Goal: Information Seeking & Learning: Learn about a topic

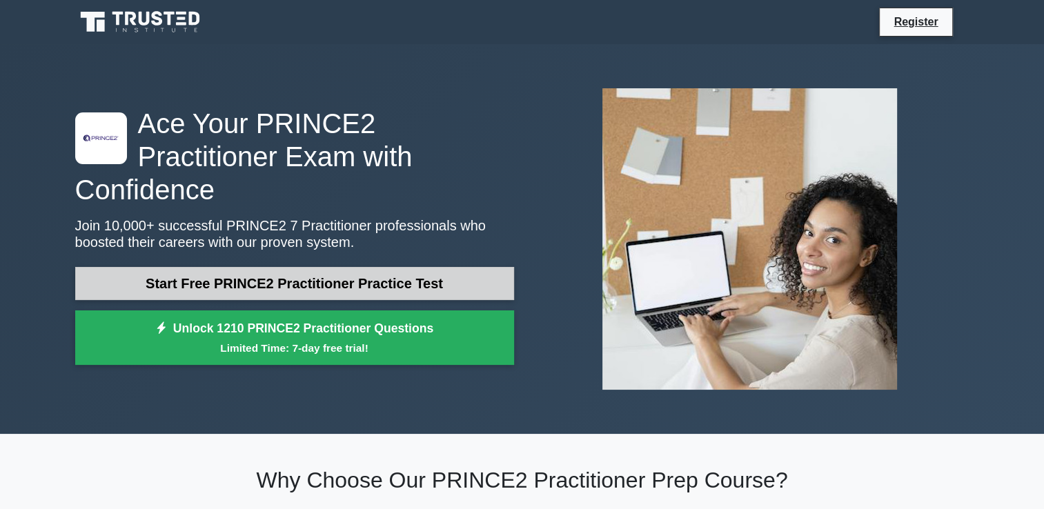
click at [360, 267] on link "Start Free PRINCE2 Practitioner Practice Test" at bounding box center [294, 283] width 439 height 33
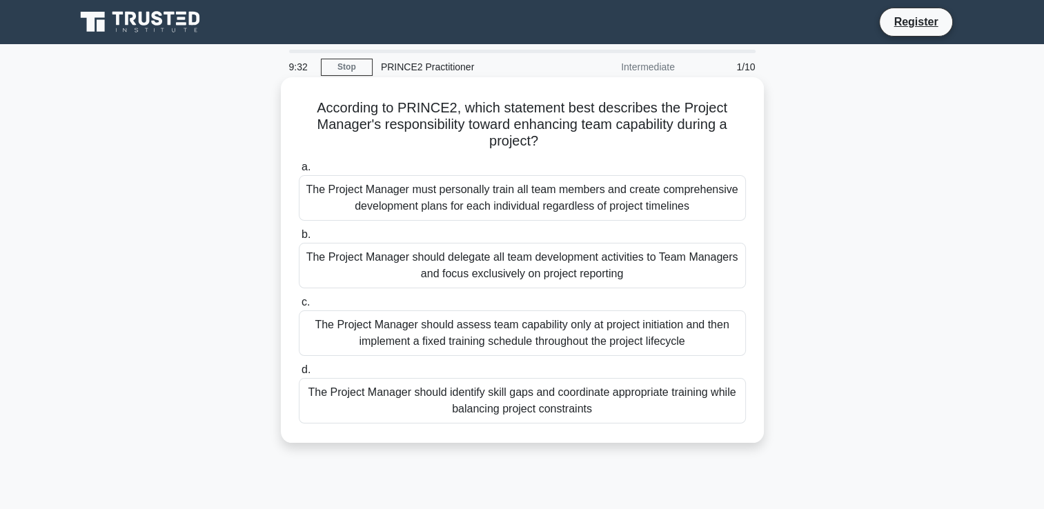
click at [516, 414] on div "The Project Manager should identify skill gaps and coordinate appropriate train…" at bounding box center [522, 401] width 447 height 46
click at [299, 375] on input "d. The Project Manager should identify skill gaps and coordinate appropriate tr…" at bounding box center [299, 370] width 0 height 9
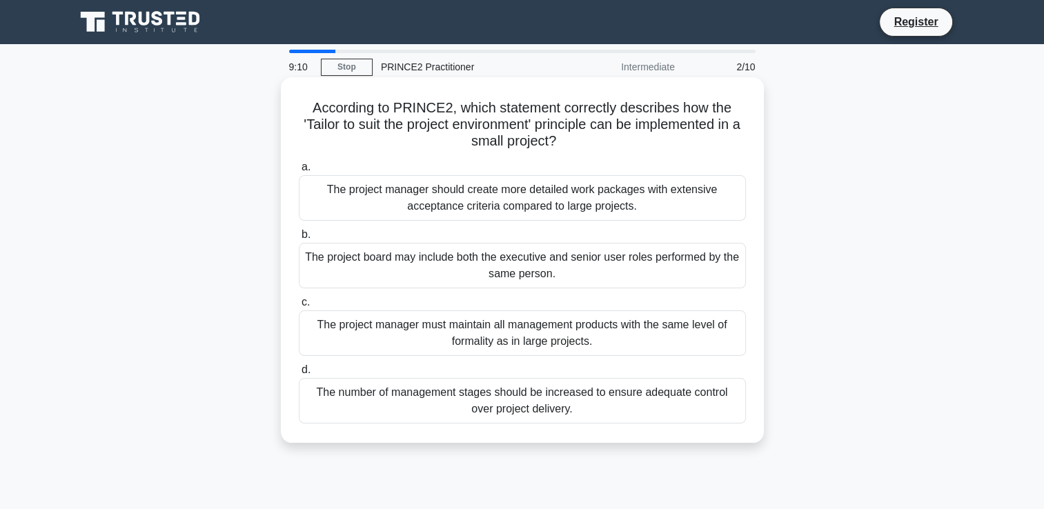
click at [594, 351] on div "The project manager must maintain all management products with the same level o…" at bounding box center [522, 334] width 447 height 46
click at [299, 307] on input "c. The project manager must maintain all management products with the same leve…" at bounding box center [299, 302] width 0 height 9
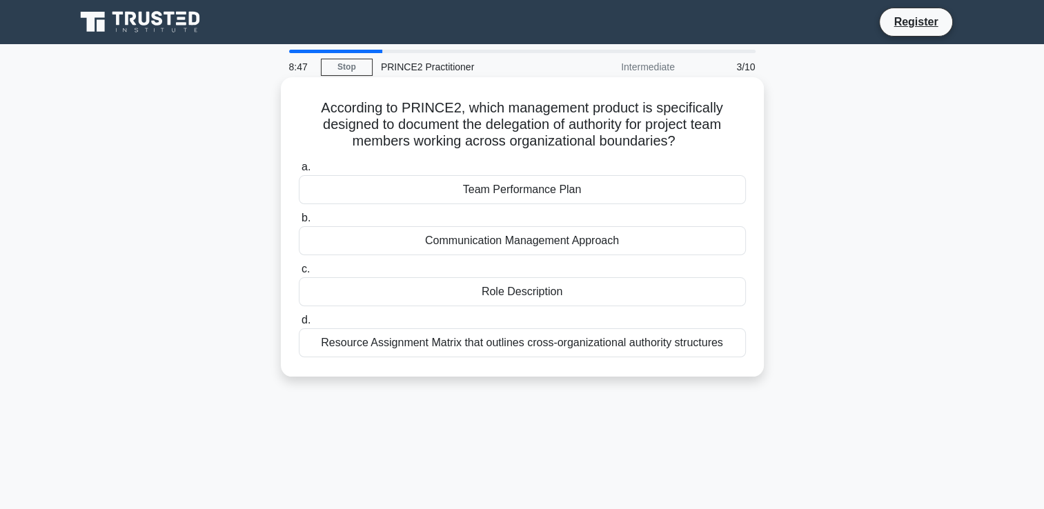
click at [573, 358] on div "Resource Assignment Matrix that outlines cross-organizational authority structu…" at bounding box center [522, 343] width 447 height 29
click at [299, 325] on input "d. Resource Assignment Matrix that outlines cross-organizational authority stru…" at bounding box center [299, 320] width 0 height 9
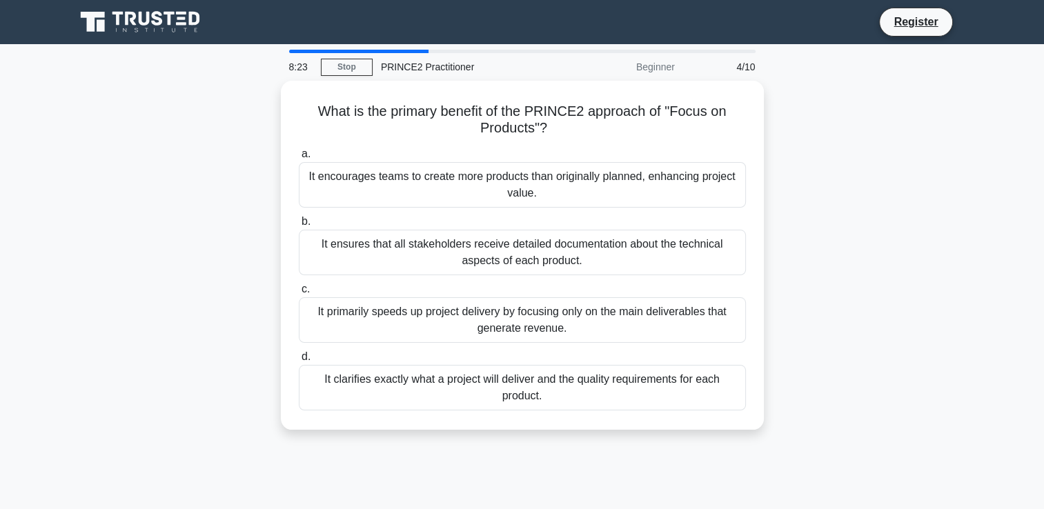
click at [542, 393] on div "It clarifies exactly what a project will deliver and the quality requirements f…" at bounding box center [522, 388] width 447 height 46
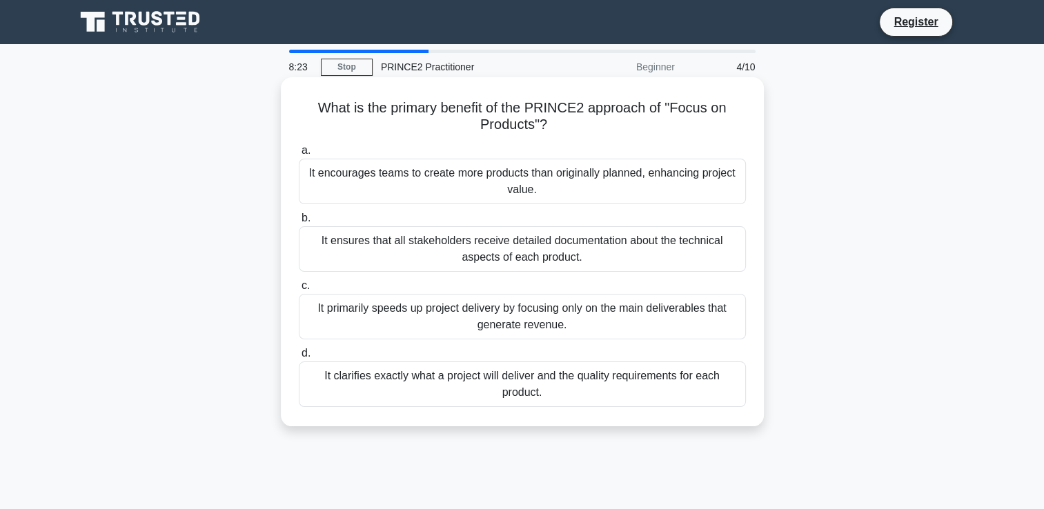
click at [299, 358] on input "d. It clarifies exactly what a project will deliver and the quality requirement…" at bounding box center [299, 353] width 0 height 9
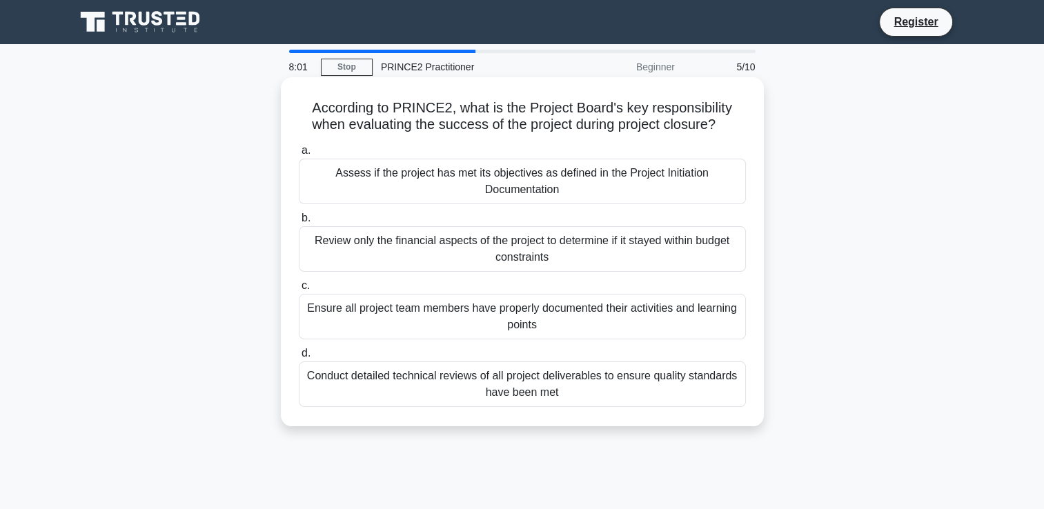
click at [562, 179] on div "Assess if the project has met its objectives as defined in the Project Initiati…" at bounding box center [522, 182] width 447 height 46
click at [299, 155] on input "a. Assess if the project has met its objectives as defined in the Project Initi…" at bounding box center [299, 150] width 0 height 9
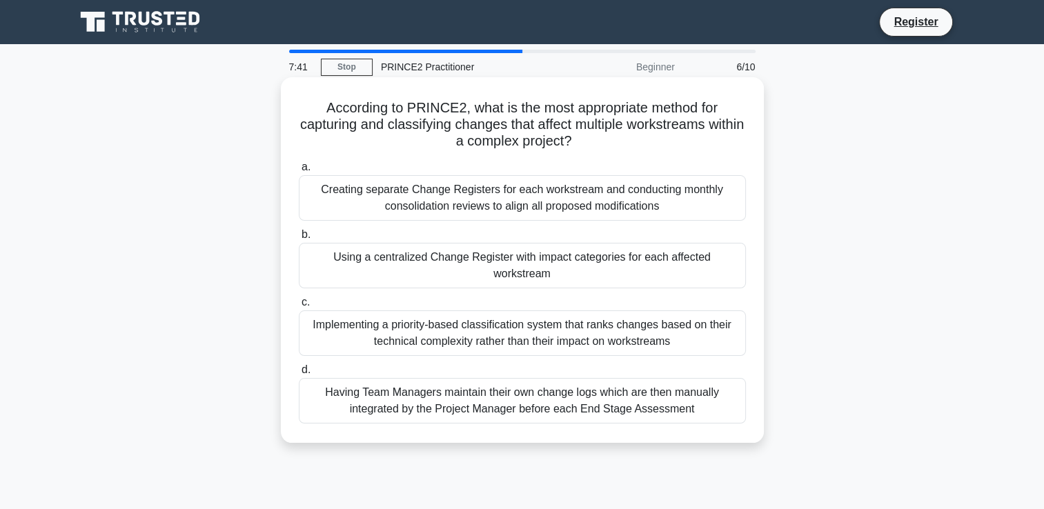
click at [631, 268] on div "Using a centralized Change Register with impact categories for each affected wo…" at bounding box center [522, 266] width 447 height 46
click at [299, 239] on input "b. Using a centralized Change Register with impact categories for each affected…" at bounding box center [299, 235] width 0 height 9
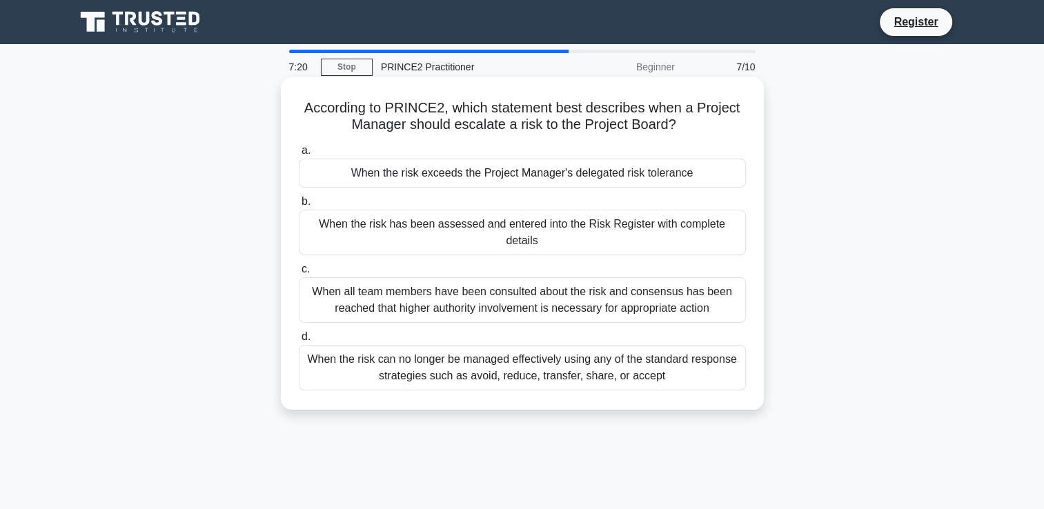
click at [404, 360] on div "When the risk can no longer be managed effectively using any of the standard re…" at bounding box center [522, 368] width 447 height 46
click at [299, 342] on input "d. When the risk can no longer be managed effectively using any of the standard…" at bounding box center [299, 337] width 0 height 9
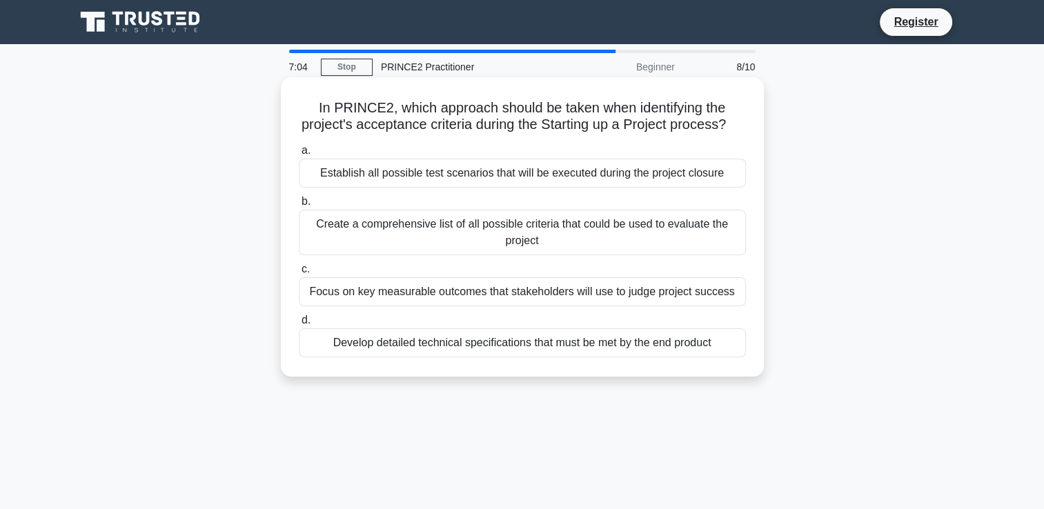
click at [378, 306] on div "Focus on key measurable outcomes that stakeholders will use to judge project su…" at bounding box center [522, 291] width 447 height 29
click at [299, 274] on input "c. Focus on key measurable outcomes that stakeholders will use to judge project…" at bounding box center [299, 269] width 0 height 9
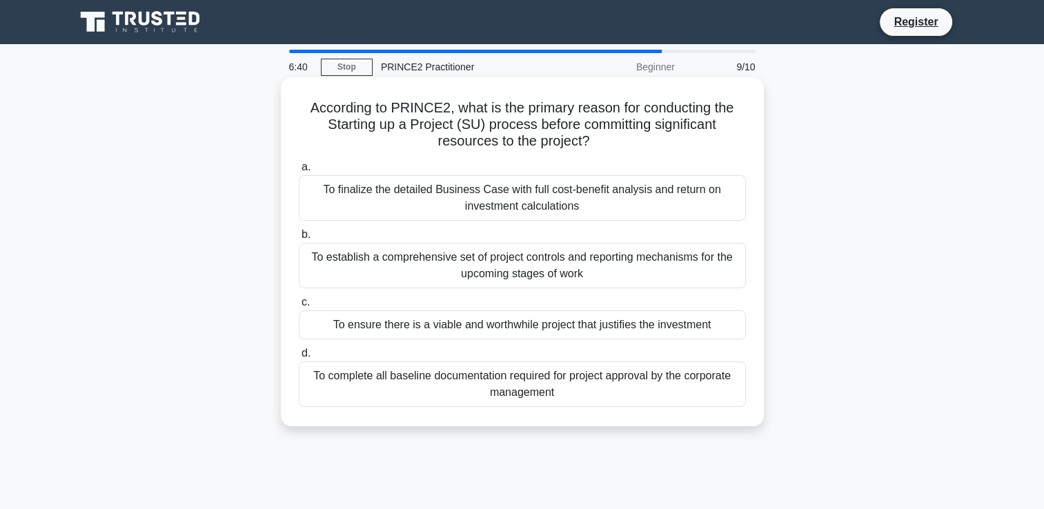
click at [353, 331] on div "To ensure there is a viable and worthwhile project that justifies the investment" at bounding box center [522, 325] width 447 height 29
click at [299, 307] on input "c. To ensure there is a viable and worthwhile project that justifies the invest…" at bounding box center [299, 302] width 0 height 9
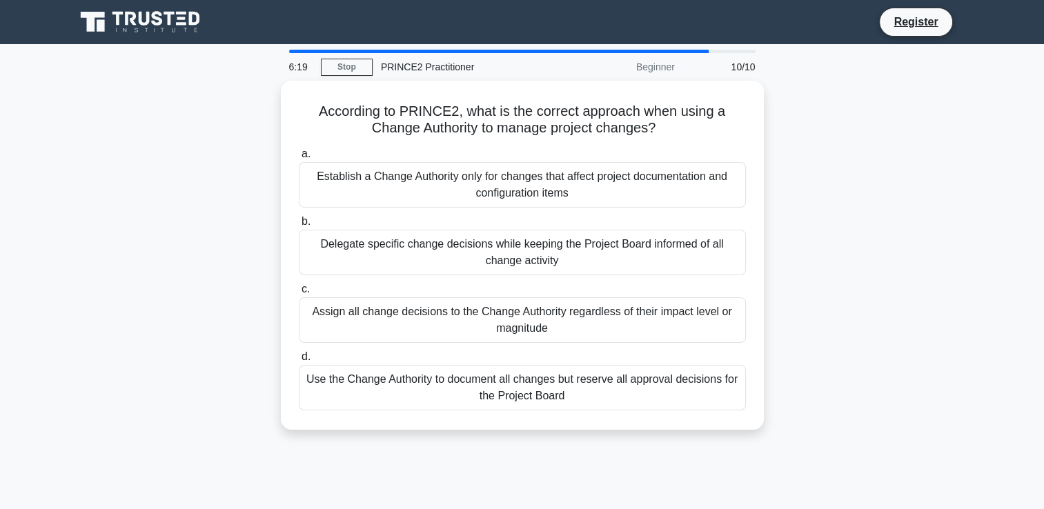
click at [411, 393] on div "Use the Change Authority to document all changes but reserve all approval decis…" at bounding box center [522, 388] width 447 height 46
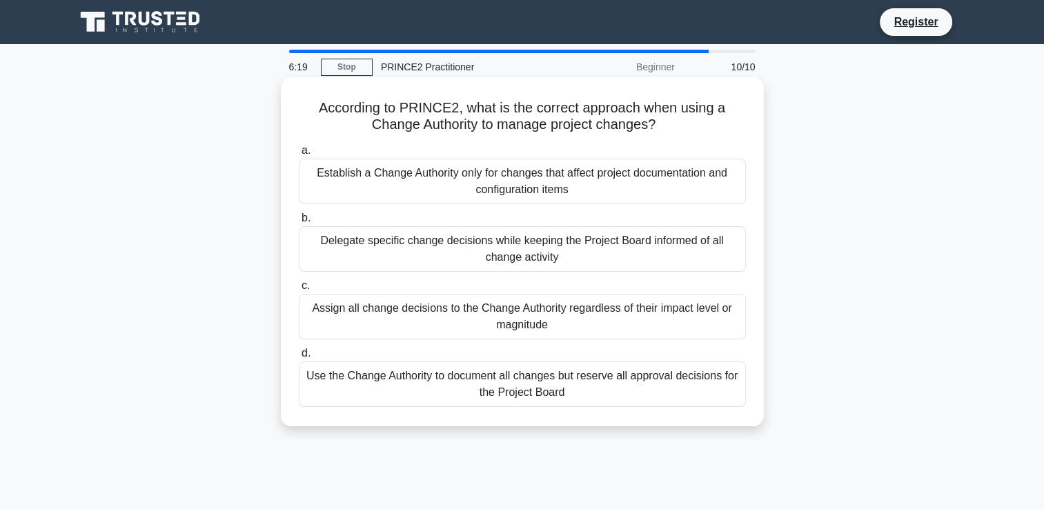
click at [299, 358] on input "d. Use the Change Authority to document all changes but reserve all approval de…" at bounding box center [299, 353] width 0 height 9
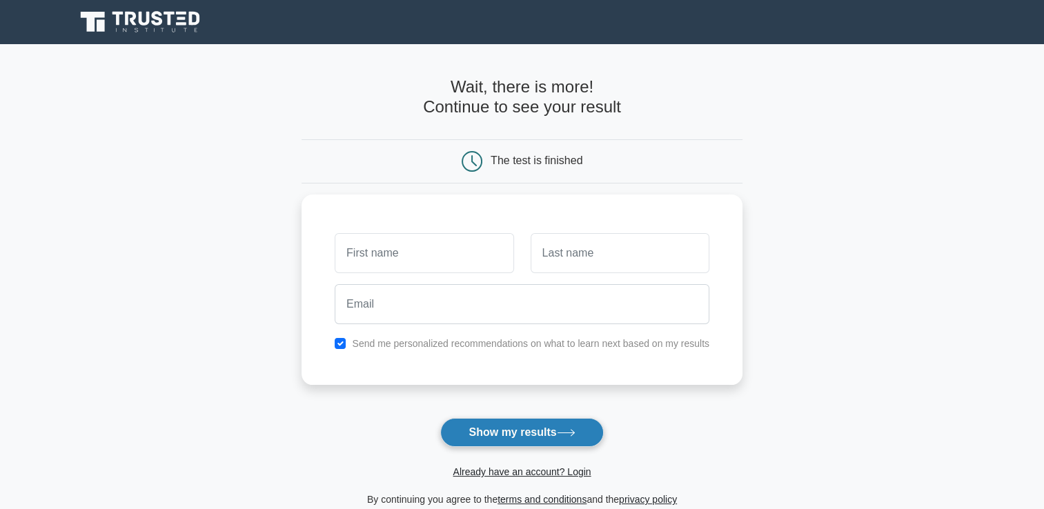
click at [542, 428] on button "Show my results" at bounding box center [521, 432] width 163 height 29
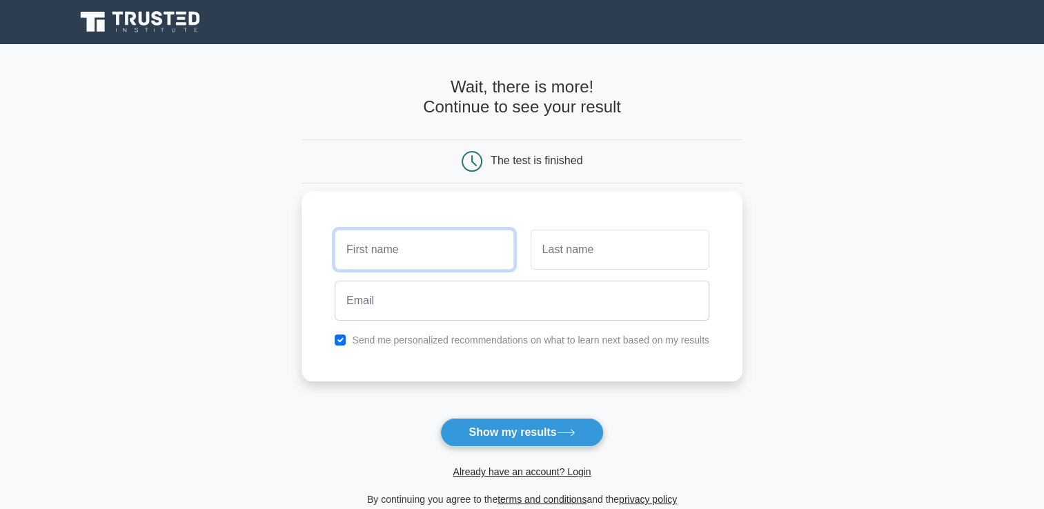
click at [385, 253] on input "text" at bounding box center [424, 250] width 179 height 40
type input "Sue"
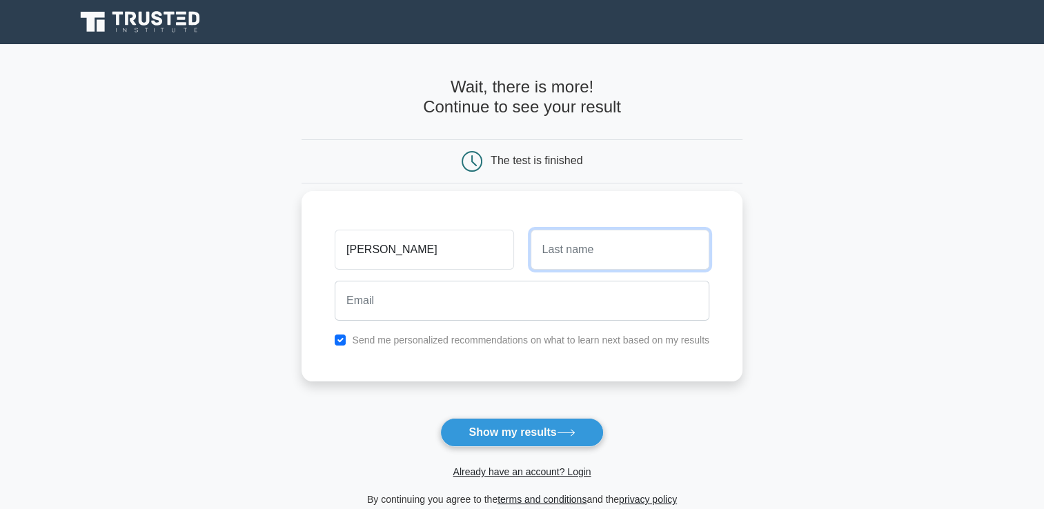
click at [596, 255] on input "text" at bounding box center [620, 250] width 179 height 40
type input "Long"
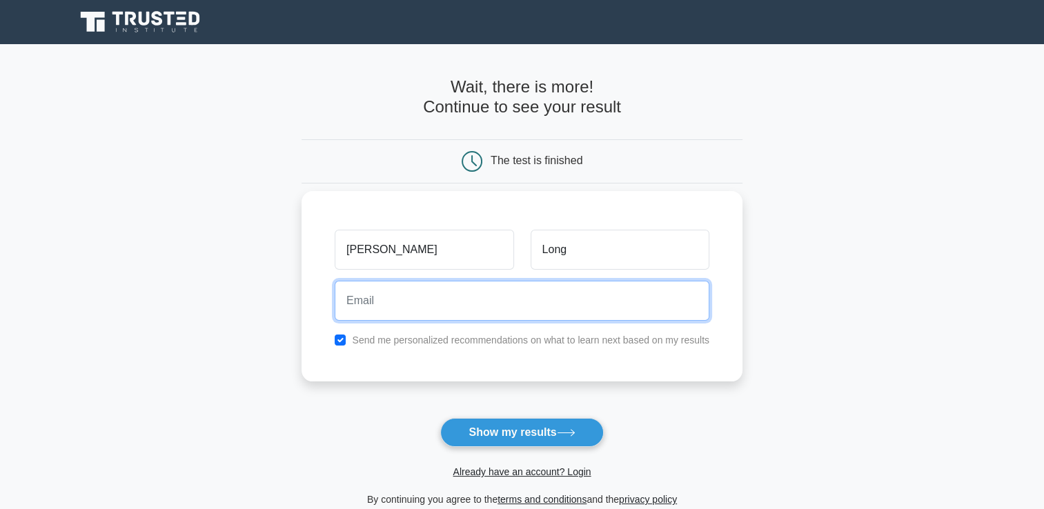
click at [470, 306] on input "email" at bounding box center [522, 301] width 375 height 40
type input "[EMAIL_ADDRESS][DOMAIN_NAME]"
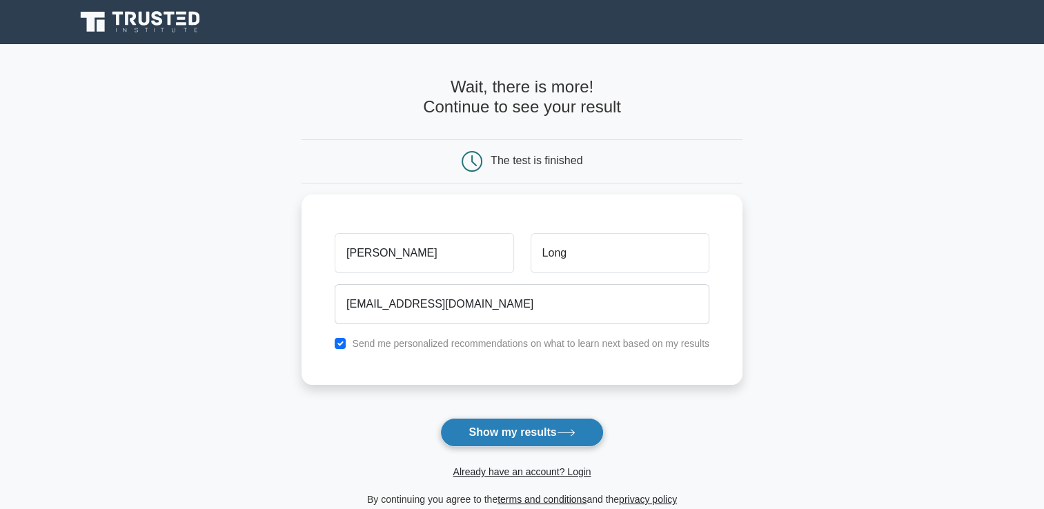
click at [534, 436] on button "Show my results" at bounding box center [521, 432] width 163 height 29
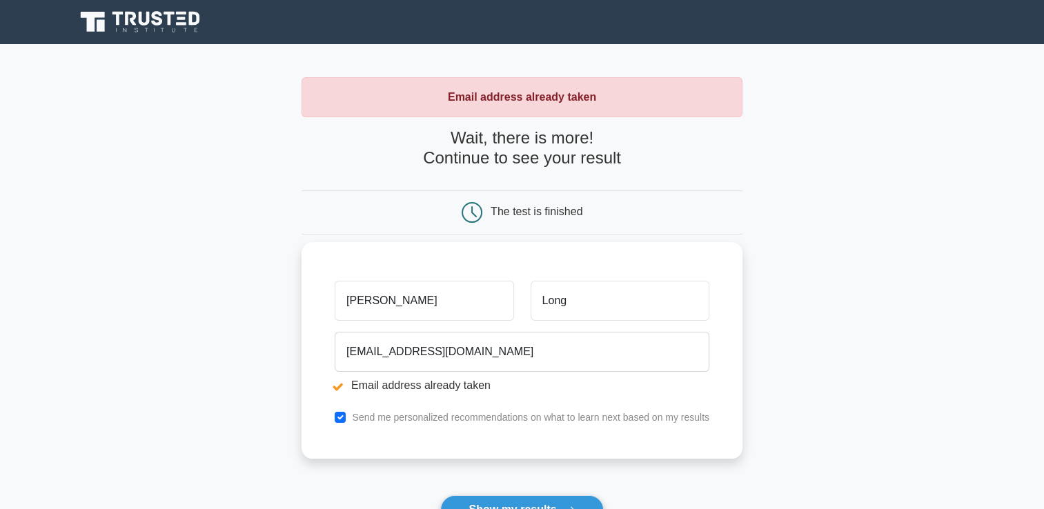
click at [369, 303] on input "[PERSON_NAME]" at bounding box center [424, 301] width 179 height 40
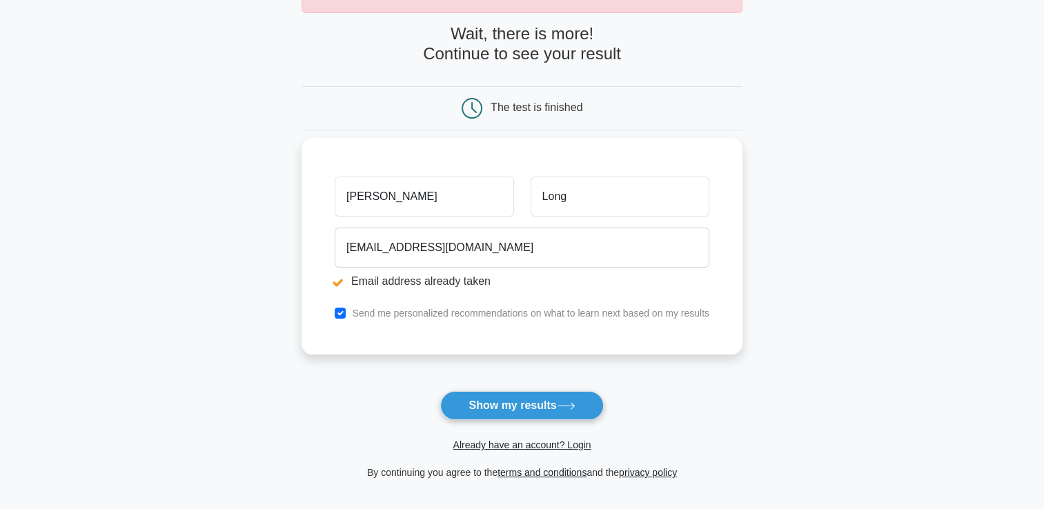
scroll to position [106, 0]
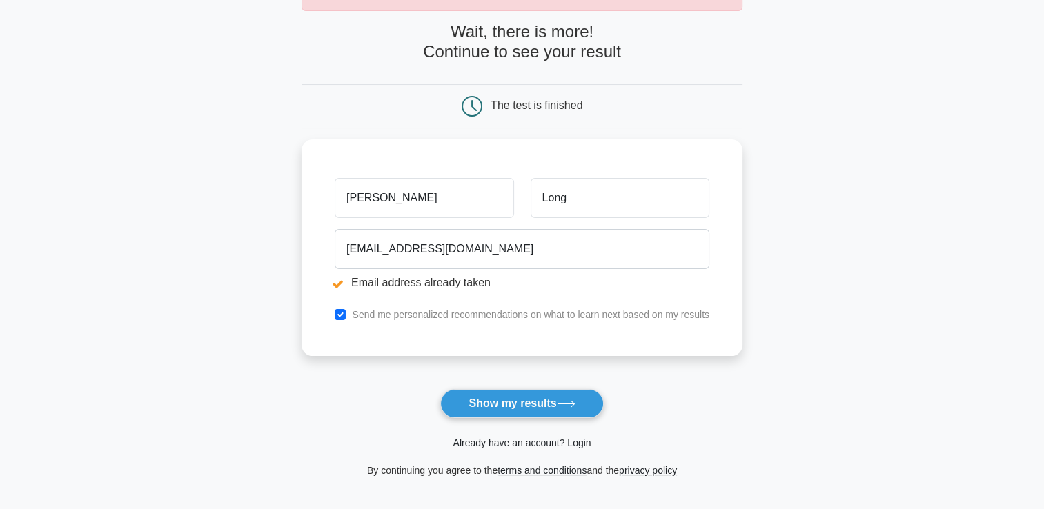
click at [498, 438] on link "Already have an account? Login" at bounding box center [522, 443] width 138 height 11
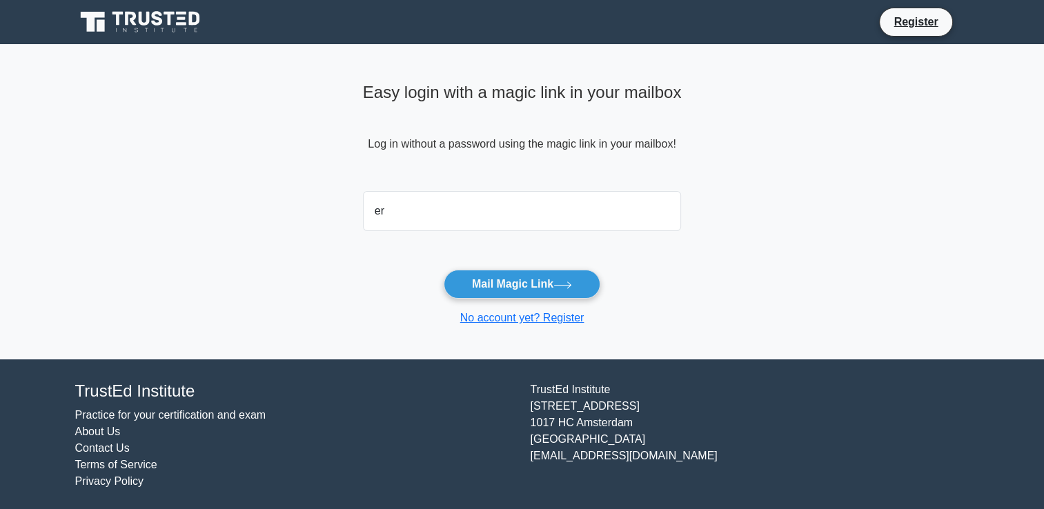
type input "[EMAIL_ADDRESS][DOMAIN_NAME]"
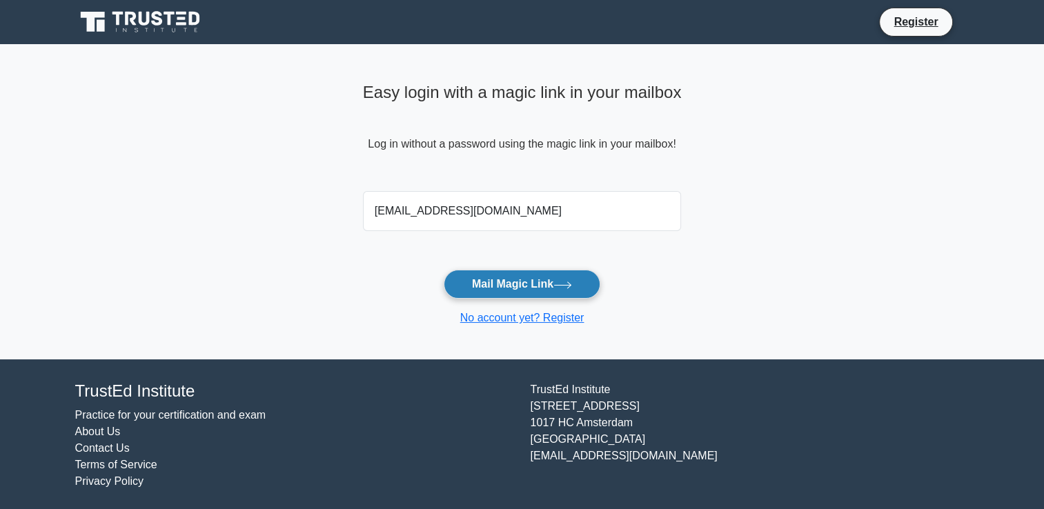
click at [540, 277] on button "Mail Magic Link" at bounding box center [522, 284] width 157 height 29
